Goal: Navigation & Orientation: Find specific page/section

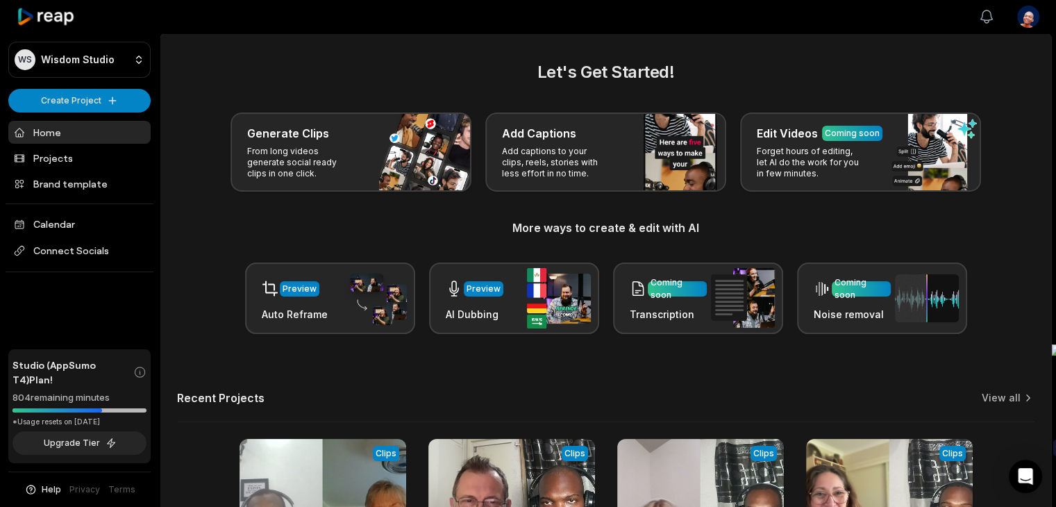
click at [988, 15] on icon "button" at bounding box center [986, 16] width 17 height 17
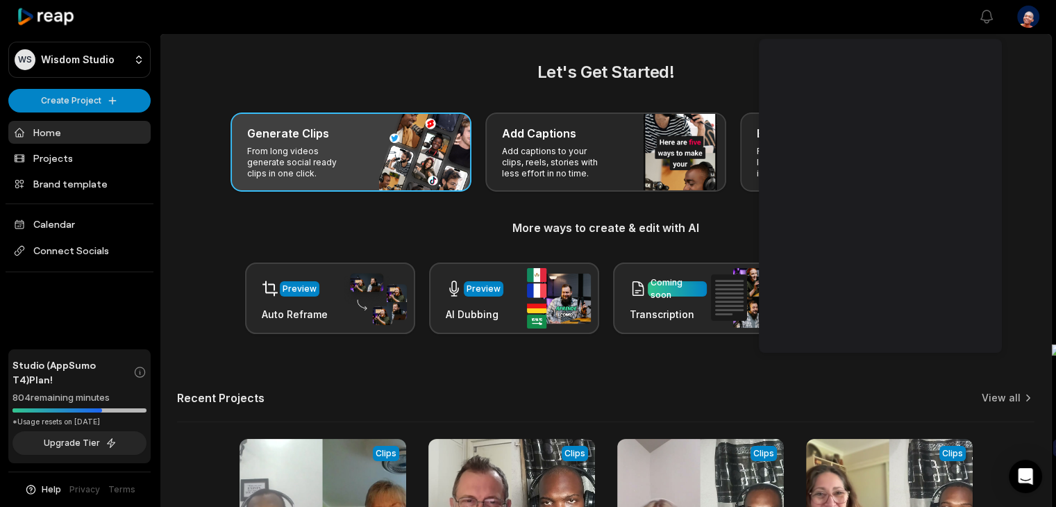
click at [244, 176] on div "Generate Clips From long videos generate social ready clips in one click." at bounding box center [350, 151] width 241 height 79
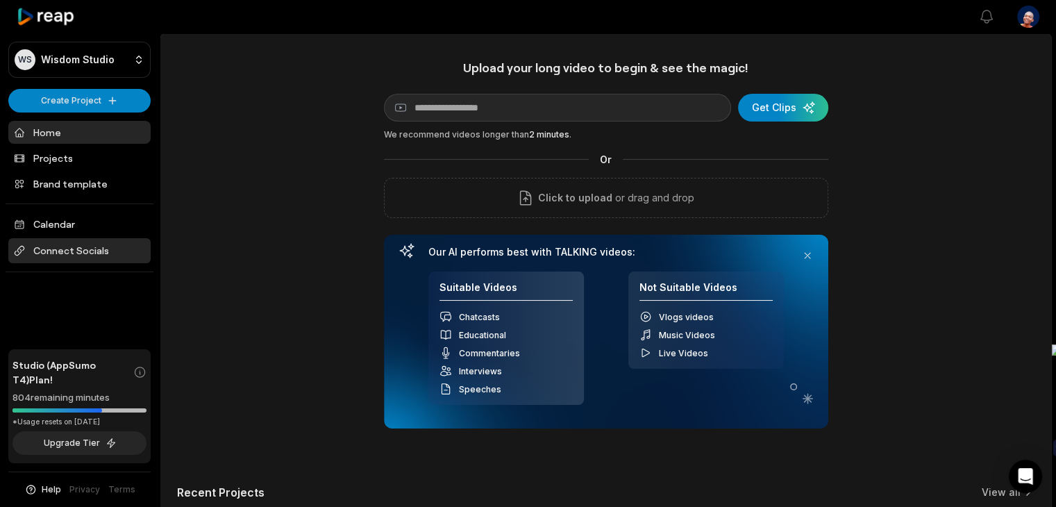
click at [86, 259] on span "Connect Socials" at bounding box center [79, 250] width 142 height 25
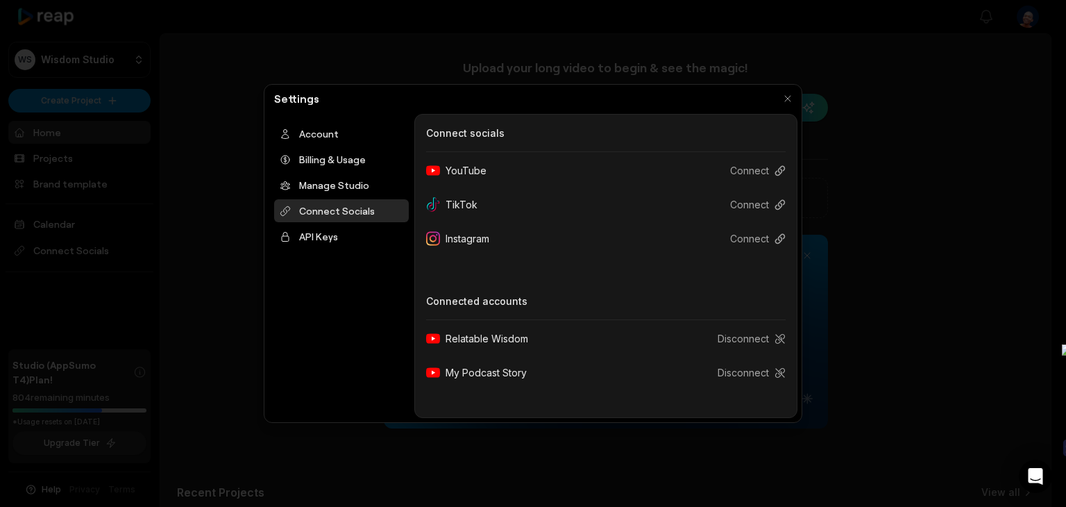
click at [116, 259] on div at bounding box center [533, 253] width 1066 height 507
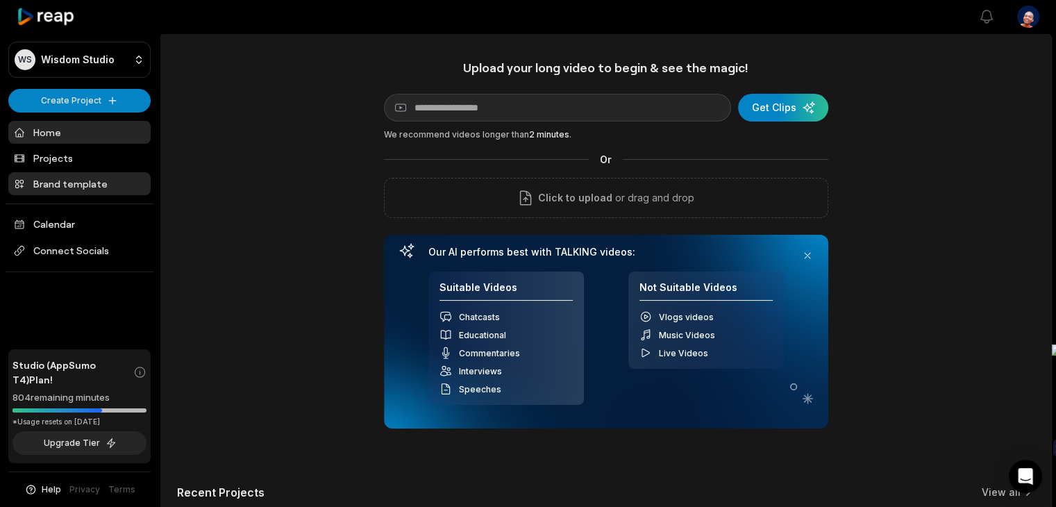
click at [78, 184] on link "Brand template" at bounding box center [79, 183] width 142 height 23
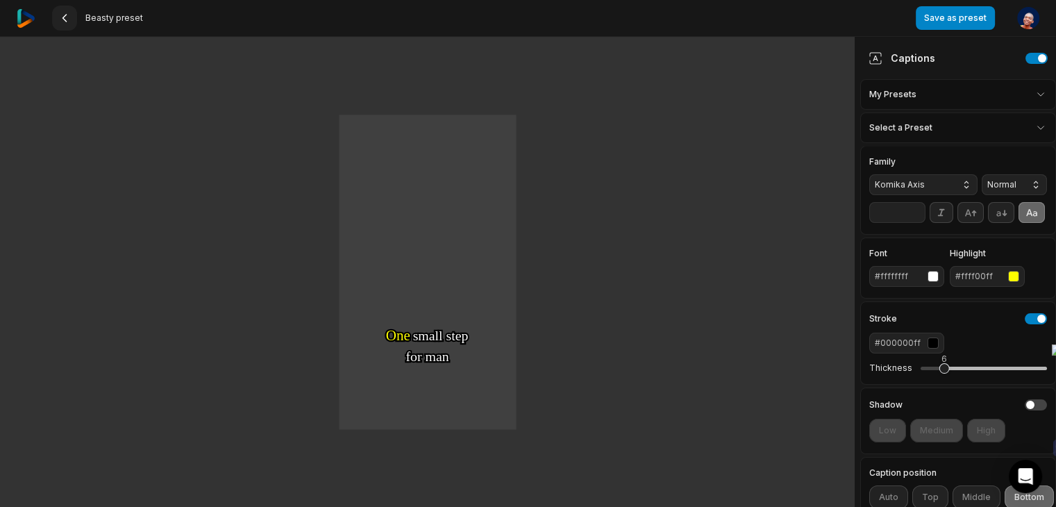
click at [56, 15] on button at bounding box center [64, 18] width 25 height 25
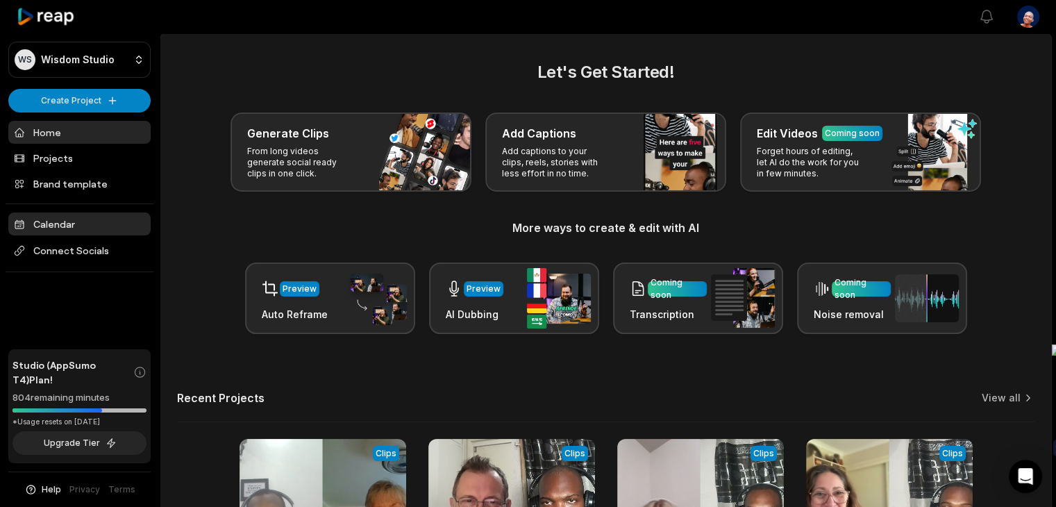
click at [50, 226] on link "Calendar" at bounding box center [79, 223] width 142 height 23
